Goal: Obtain resource: Download file/media

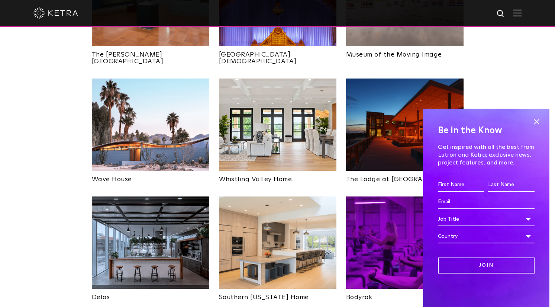
scroll to position [997, 0]
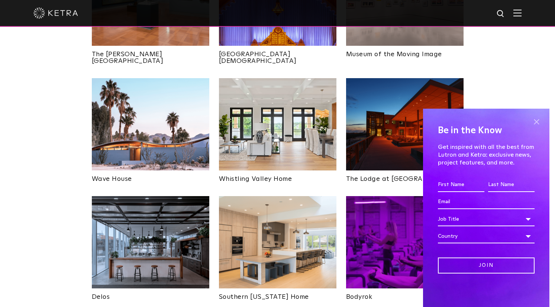
click at [539, 123] on span at bounding box center [536, 121] width 11 height 11
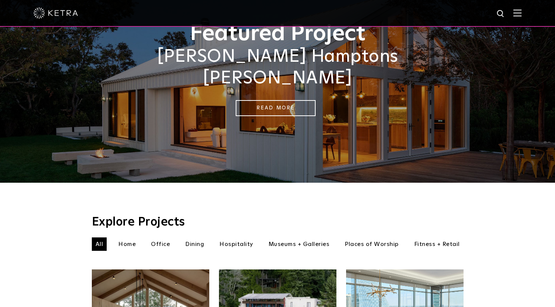
scroll to position [72, 0]
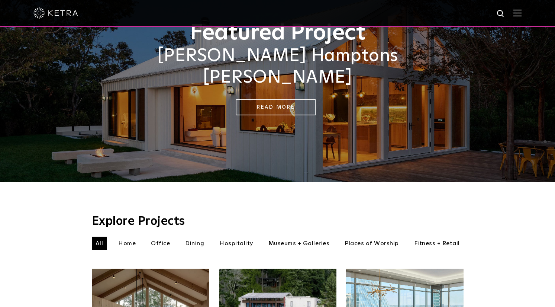
click at [134, 237] on li "Home" at bounding box center [127, 243] width 25 height 13
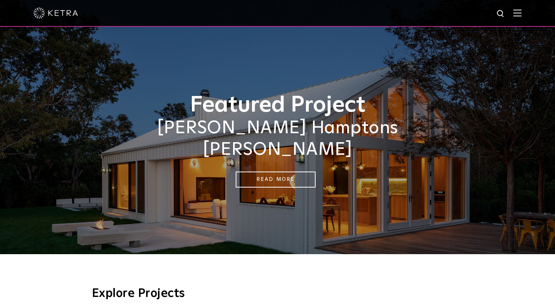
click at [522, 14] on div at bounding box center [277, 13] width 555 height 27
click at [519, 16] on img at bounding box center [518, 12] width 8 height 7
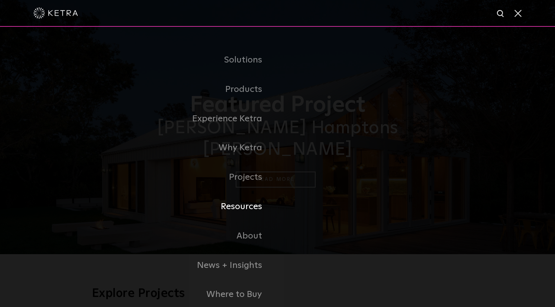
click at [252, 211] on link "Resources" at bounding box center [185, 206] width 186 height 29
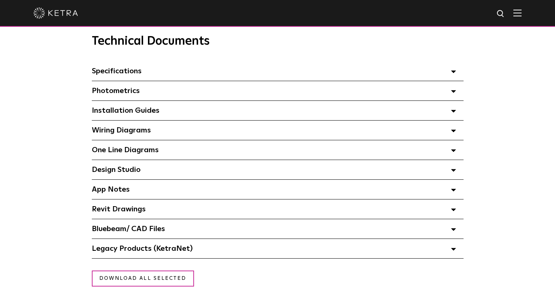
scroll to position [517, 0]
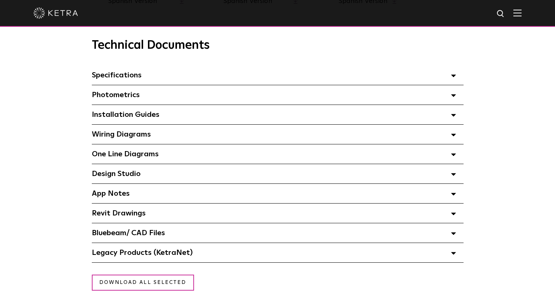
click at [453, 173] on polygon at bounding box center [454, 174] width 4 height 2
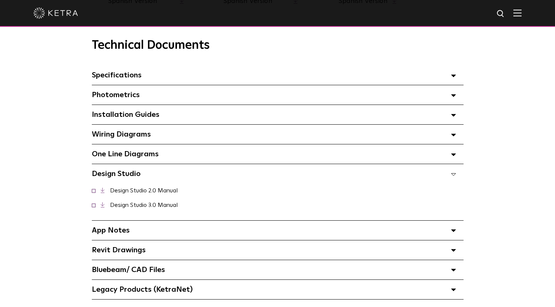
click at [454, 171] on span at bounding box center [453, 174] width 5 height 10
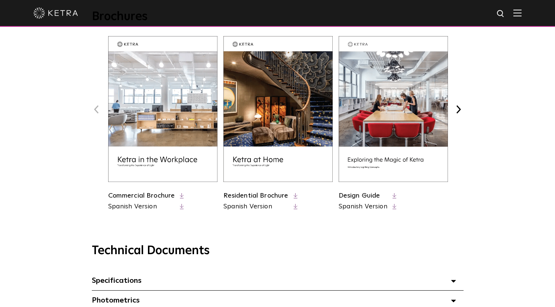
scroll to position [305, 0]
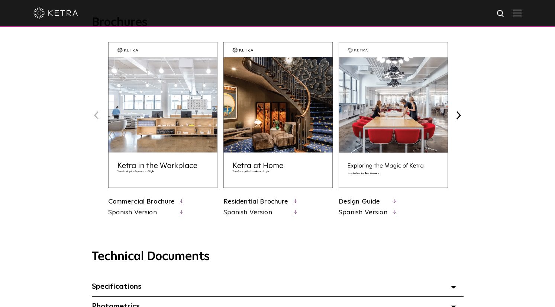
click at [270, 169] on img at bounding box center [278, 115] width 109 height 146
